Goal: Task Accomplishment & Management: Complete application form

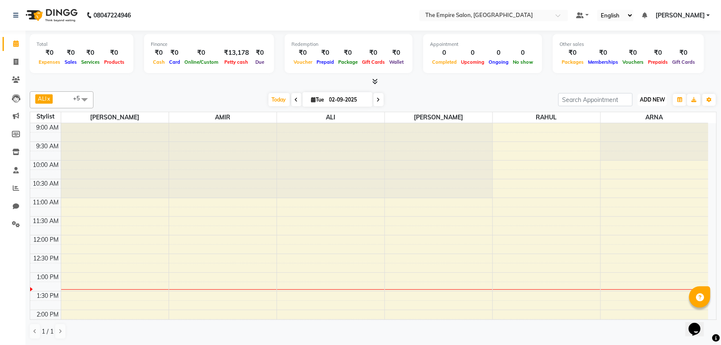
click at [642, 100] on span "ADD NEW" at bounding box center [652, 99] width 25 height 6
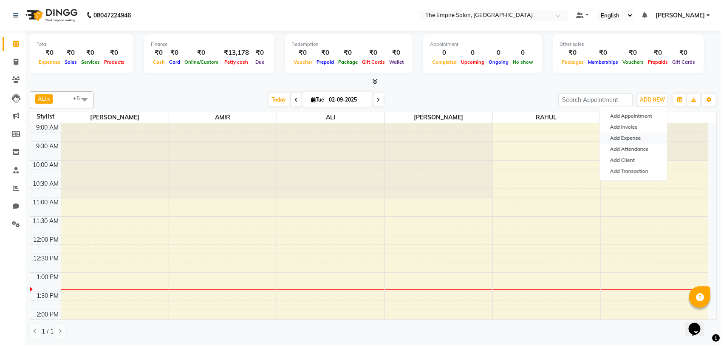
click at [626, 137] on link "Add Expense" at bounding box center [633, 138] width 67 height 11
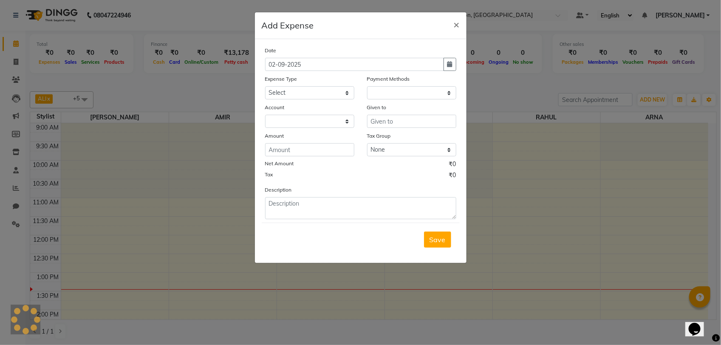
select select "1"
select select "7349"
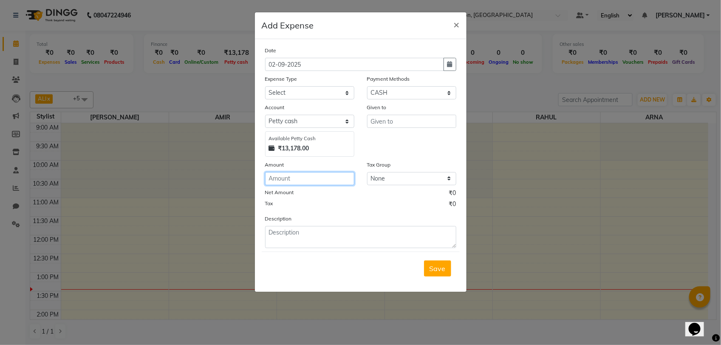
click at [285, 180] on input "number" at bounding box center [309, 178] width 89 height 13
type input "880"
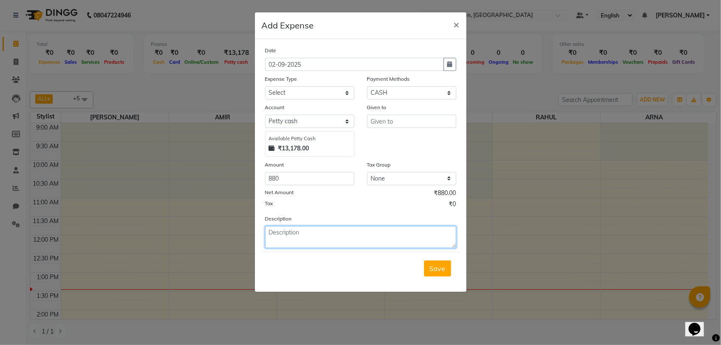
click at [281, 238] on textarea at bounding box center [360, 237] width 191 height 22
type textarea "Water for salon."
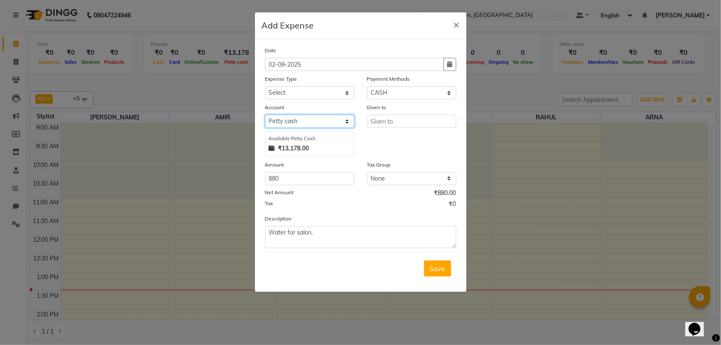
click at [326, 122] on select "Select Petty cash Default account" at bounding box center [309, 121] width 89 height 13
click at [387, 141] on div "Given to" at bounding box center [412, 130] width 102 height 54
click at [317, 93] on select "Select Advance Salary Bank charges Car maintenance Cash transfer to bank Cash t…" at bounding box center [309, 92] width 89 height 13
select select "25"
click at [265, 86] on select "Select Advance Salary Bank charges Car maintenance Cash transfer to bank Cash t…" at bounding box center [309, 92] width 89 height 13
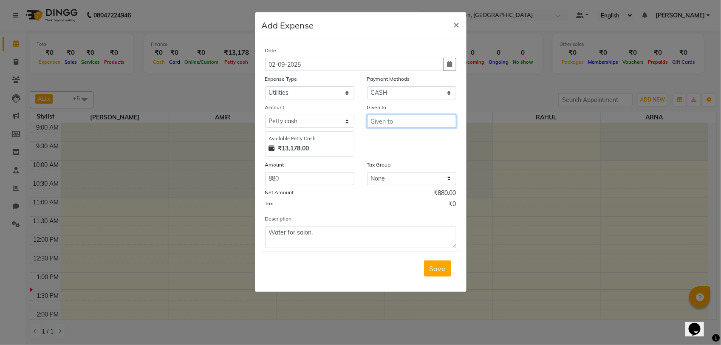
click at [392, 124] on input "text" at bounding box center [411, 121] width 89 height 13
click at [388, 139] on ngb-highlight "D HRUV" at bounding box center [390, 139] width 25 height 8
type input "DHRUV"
click at [438, 270] on span "Save" at bounding box center [438, 268] width 16 height 8
